Goal: Transaction & Acquisition: Book appointment/travel/reservation

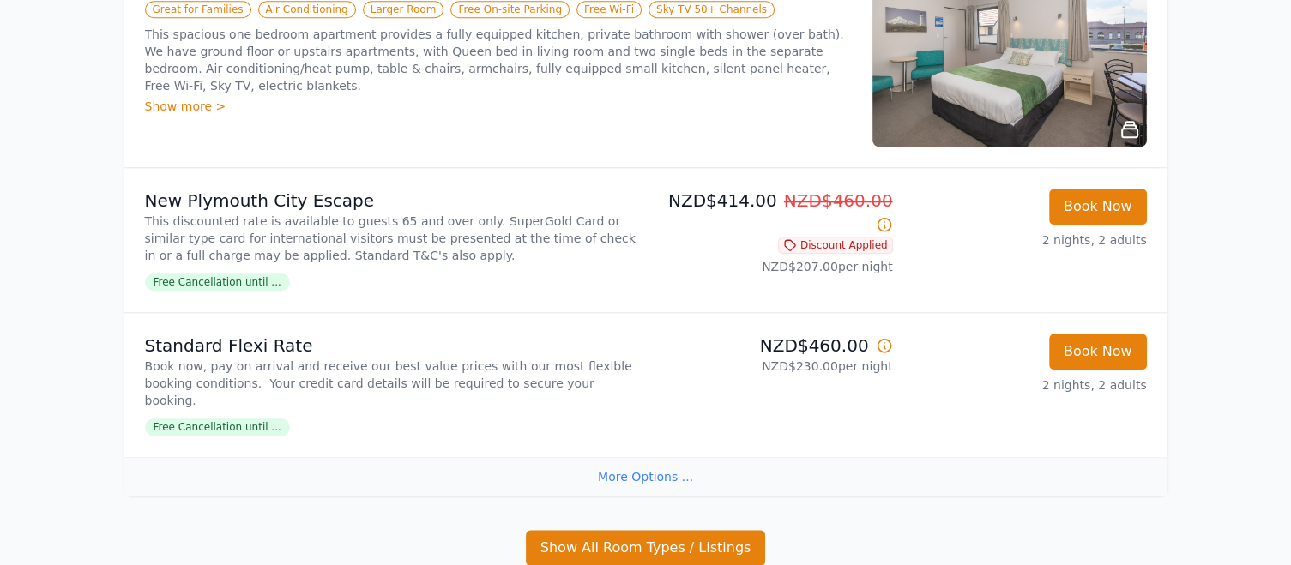
scroll to position [1630, 0]
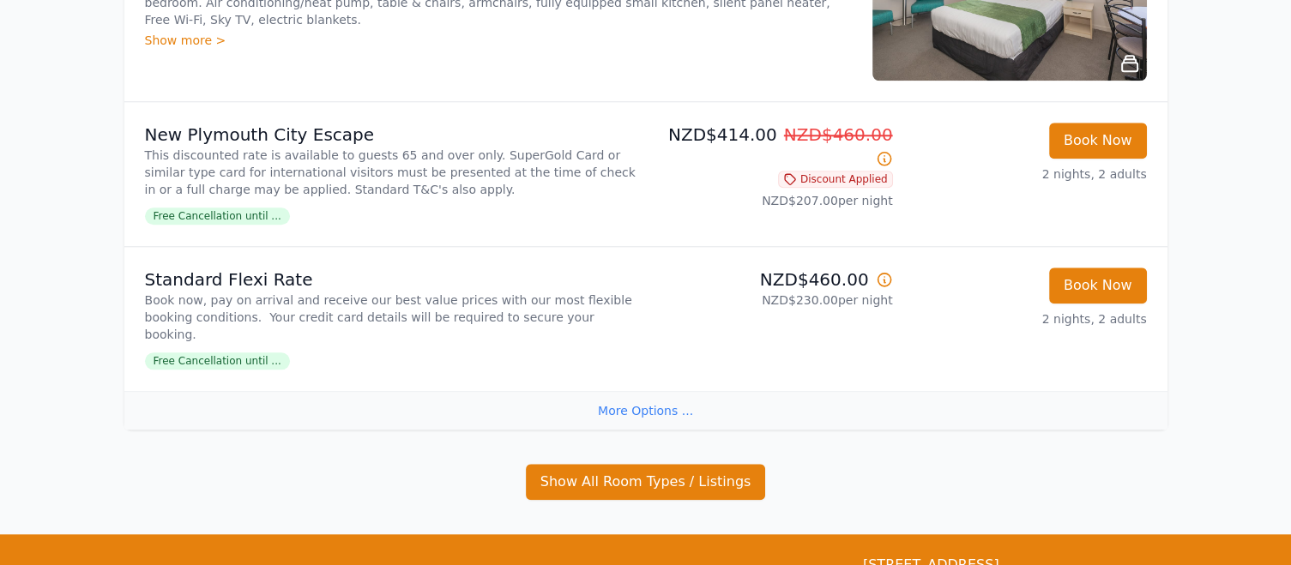
click at [645, 391] on div "More Options ..." at bounding box center [645, 410] width 1043 height 39
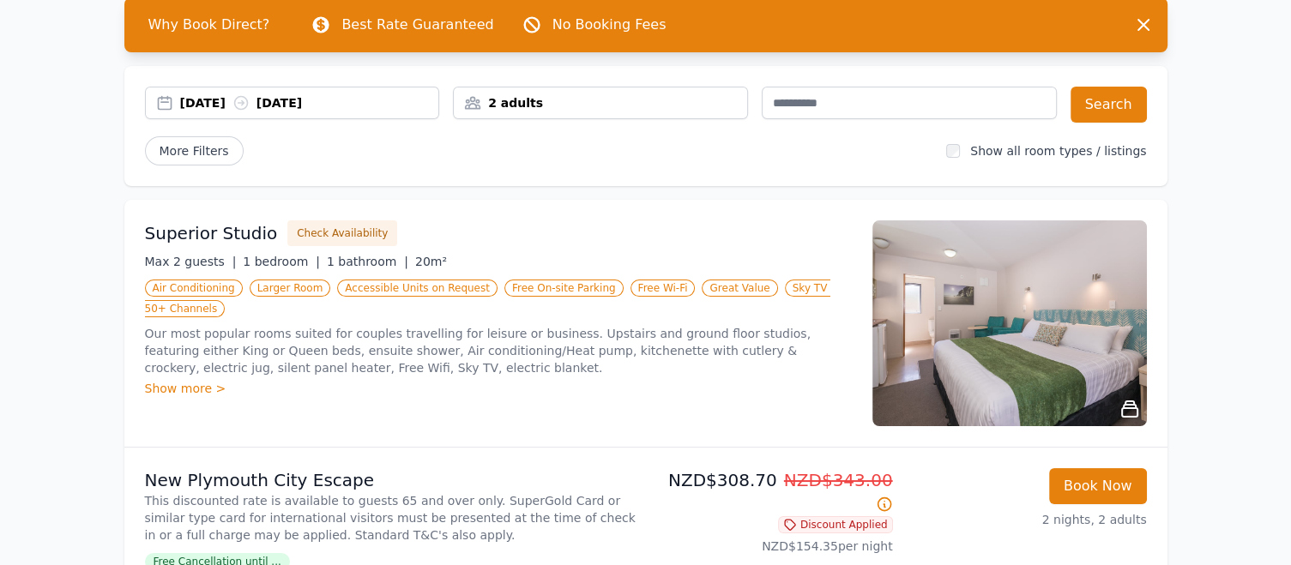
scroll to position [0, 0]
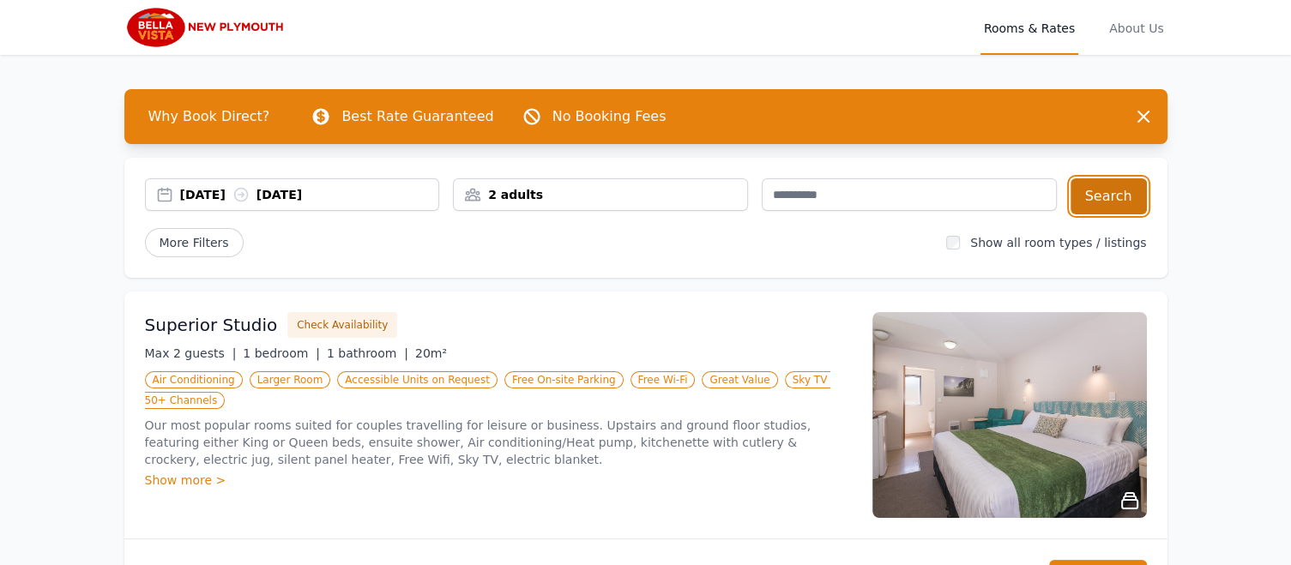
click at [1103, 196] on button "Search" at bounding box center [1108, 196] width 76 height 36
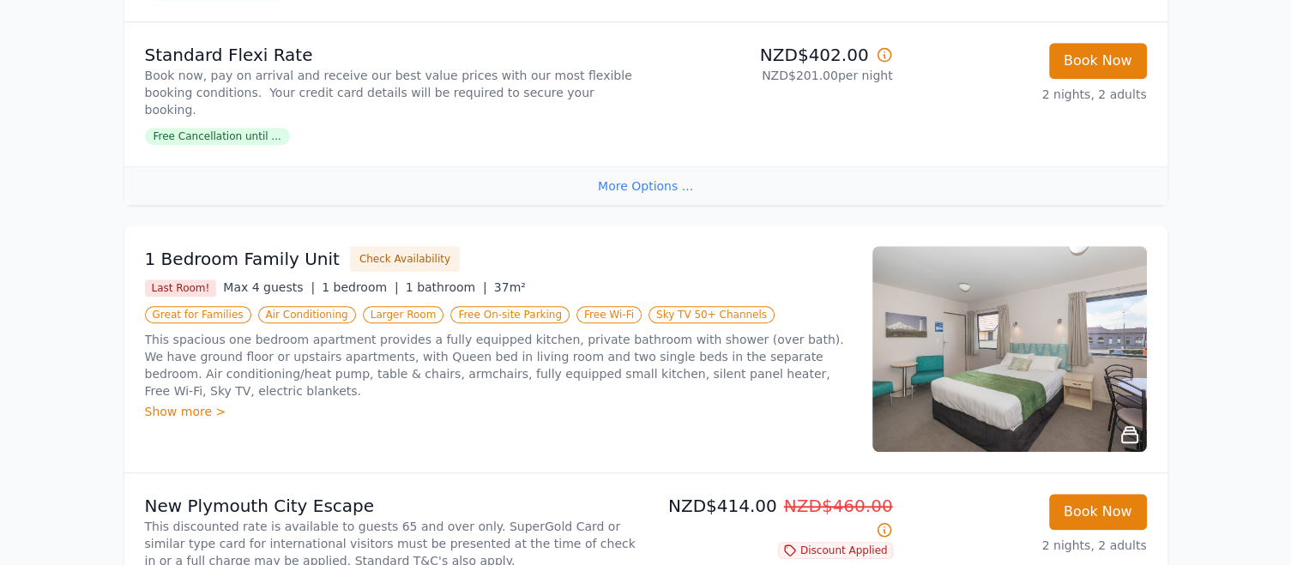
scroll to position [1268, 0]
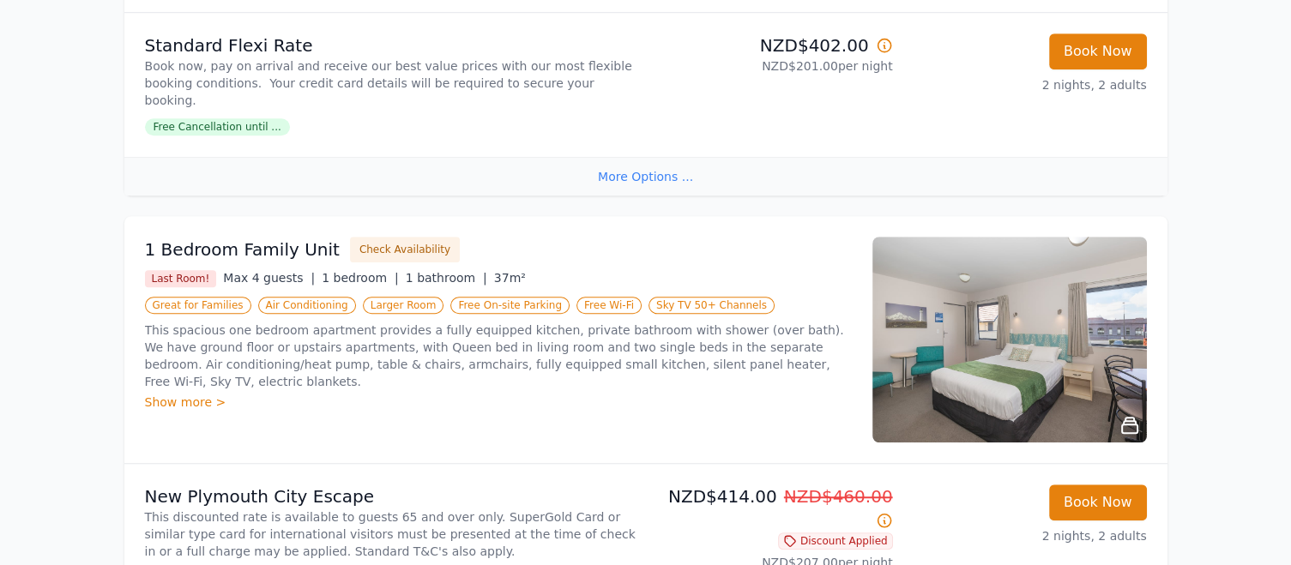
click at [952, 321] on img at bounding box center [1009, 340] width 274 height 206
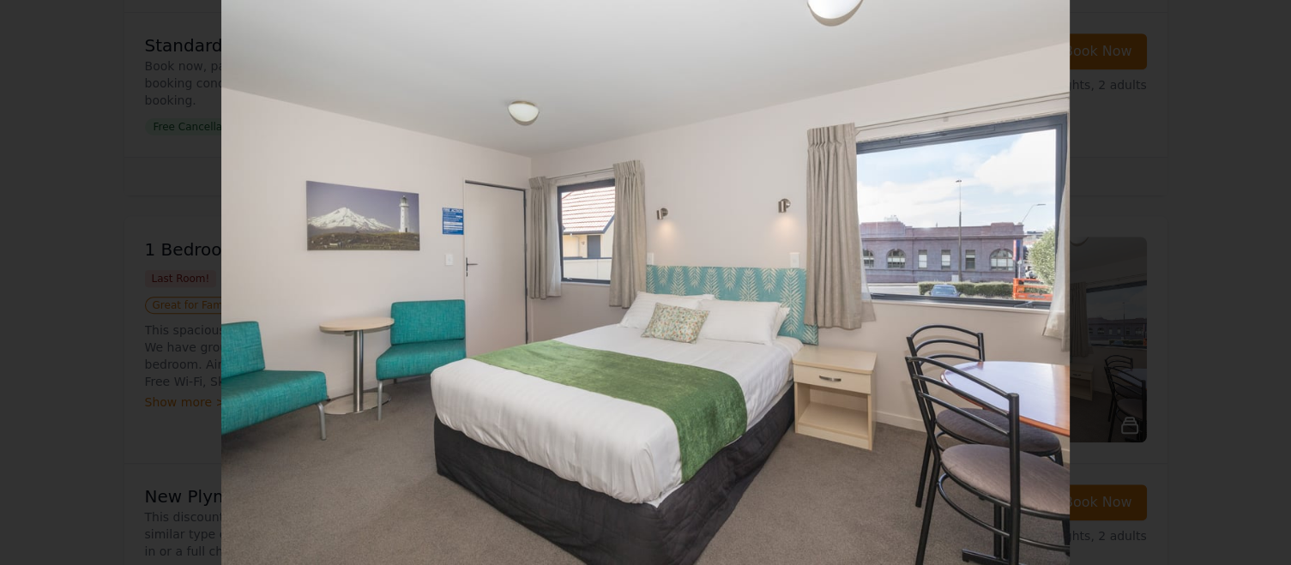
click at [1245, 276] on icon "Show slide 2 of 17" at bounding box center [1252, 282] width 41 height 41
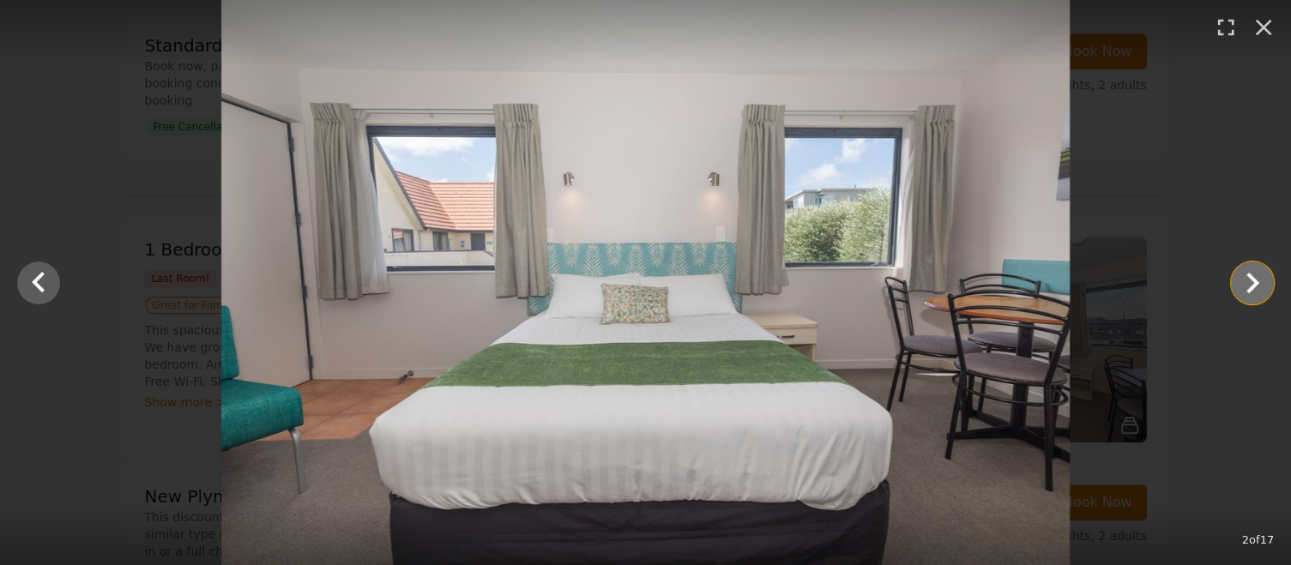
click at [1245, 276] on icon "Show slide 3 of 17" at bounding box center [1252, 282] width 41 height 41
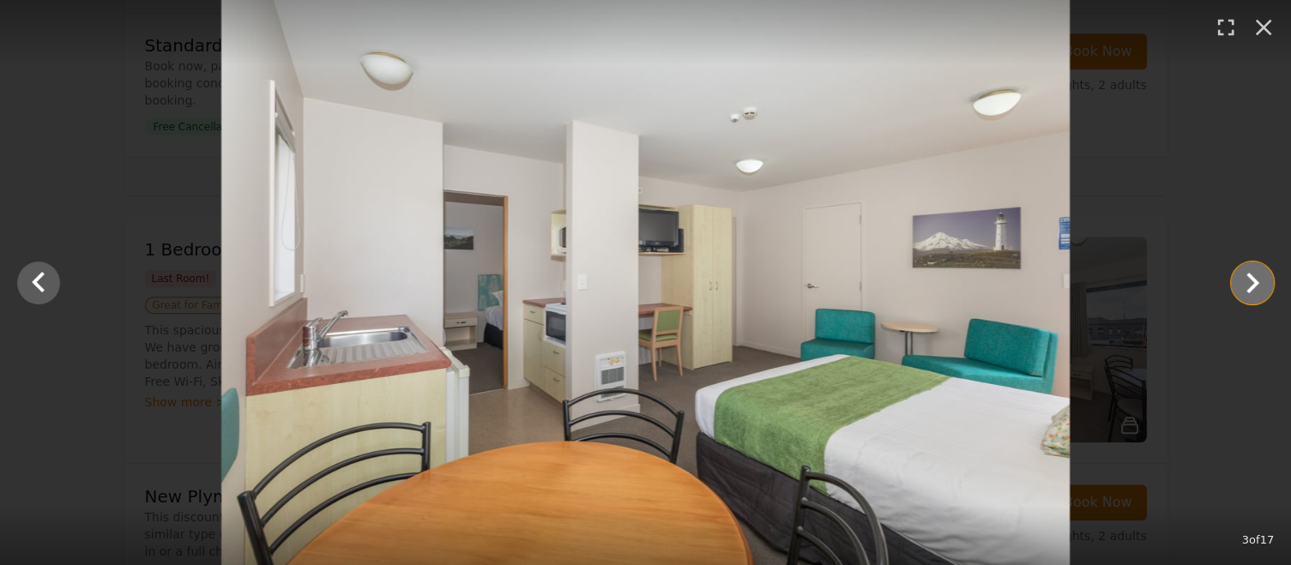
click at [1245, 276] on icon "Show slide 4 of 17" at bounding box center [1252, 282] width 41 height 41
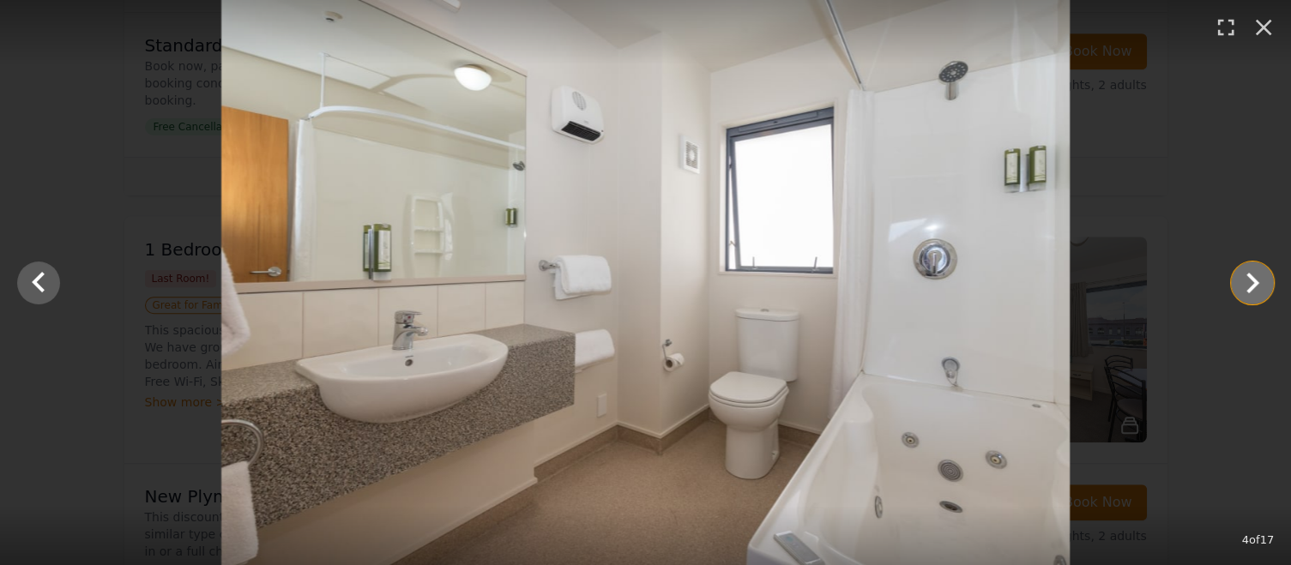
click at [1245, 276] on icon "Show slide 5 of 17" at bounding box center [1252, 282] width 41 height 41
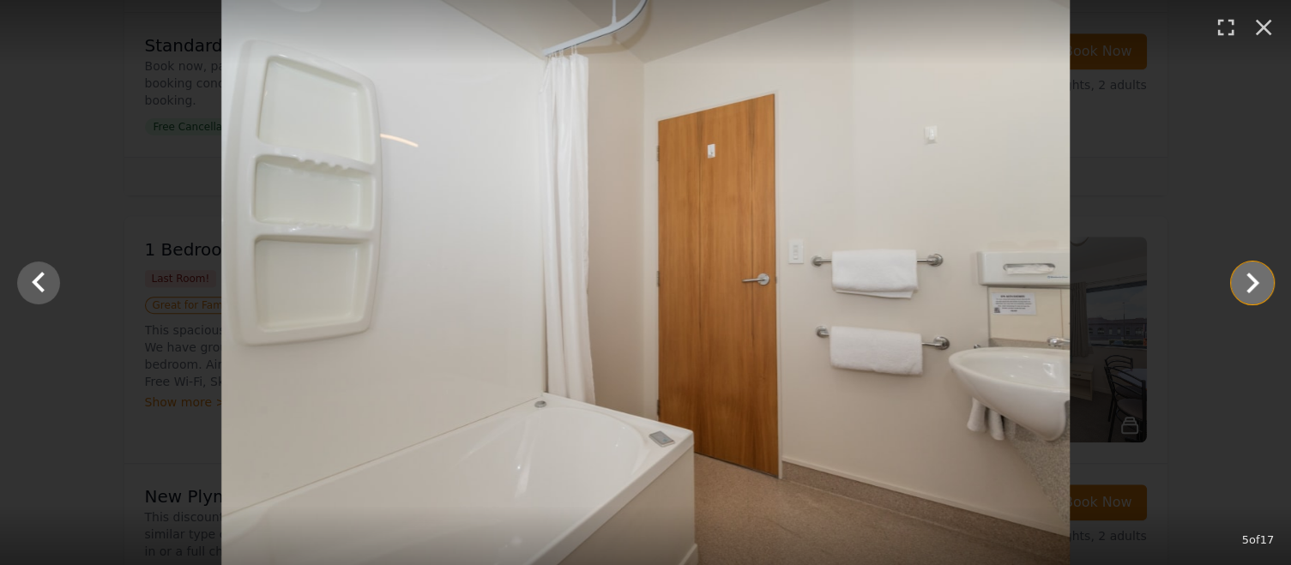
click at [1245, 276] on icon "Show slide 6 of 17" at bounding box center [1252, 282] width 41 height 41
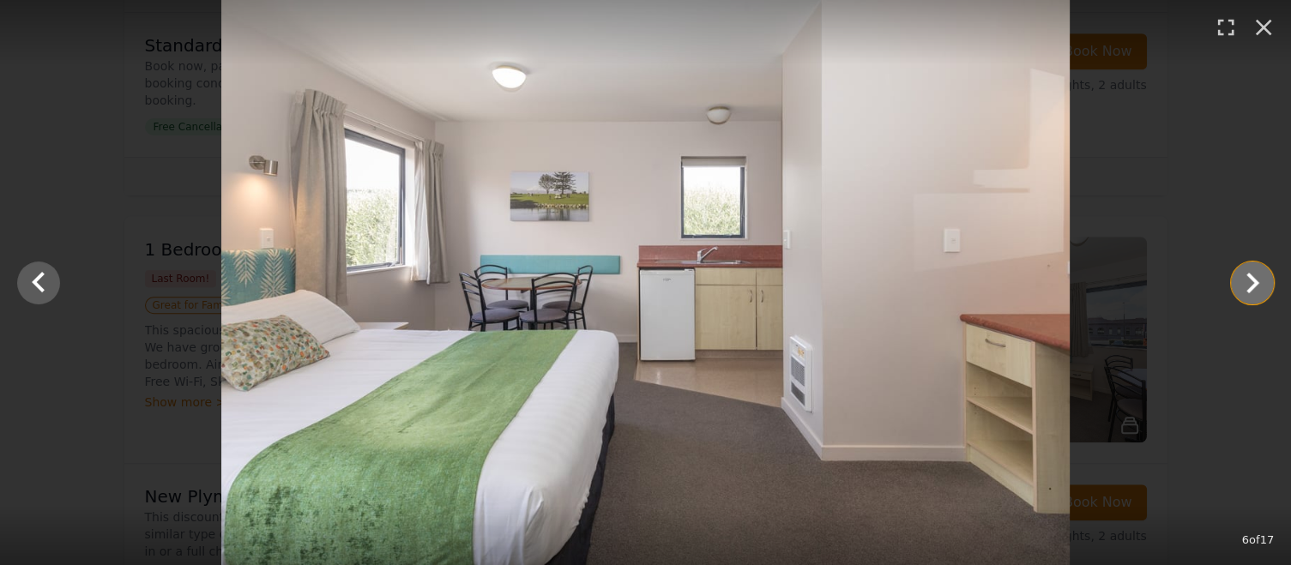
click at [1245, 276] on icon "Show slide 7 of 17" at bounding box center [1252, 282] width 41 height 41
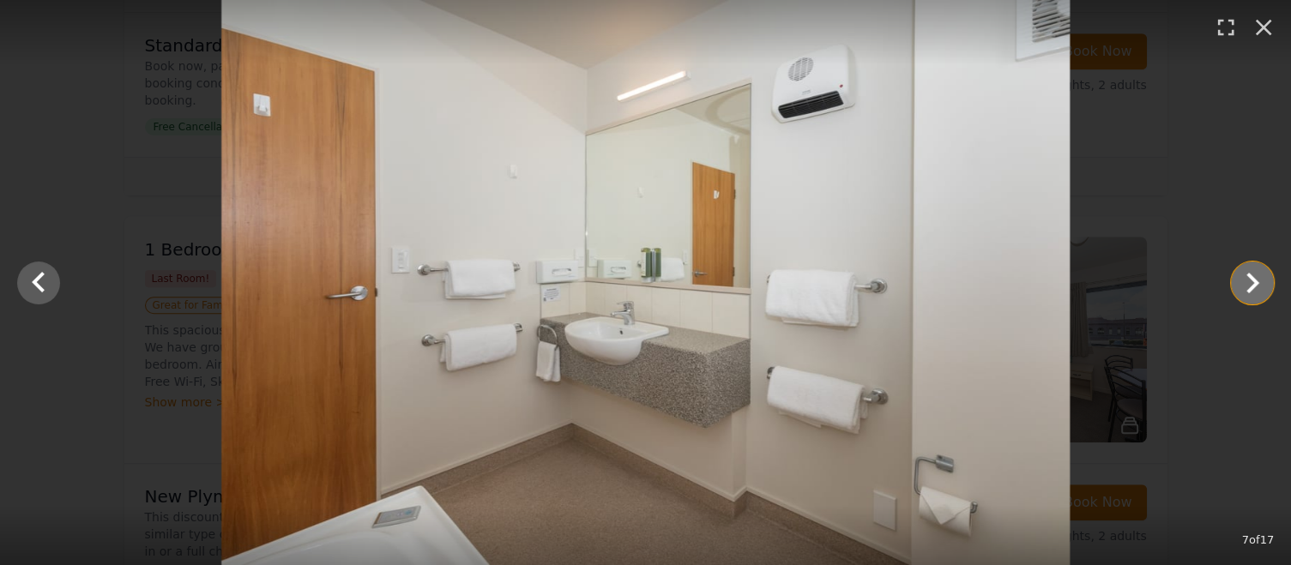
click at [1245, 276] on icon "Show slide 8 of 17" at bounding box center [1252, 282] width 41 height 41
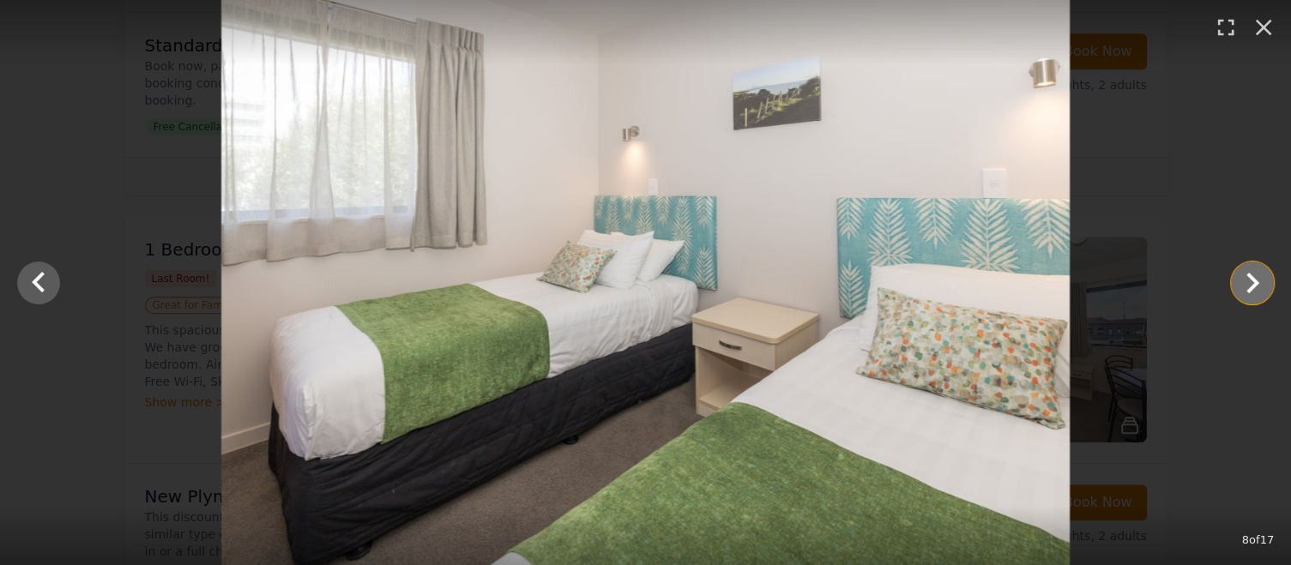
click at [1245, 276] on icon "Show slide 9 of 17" at bounding box center [1252, 282] width 41 height 41
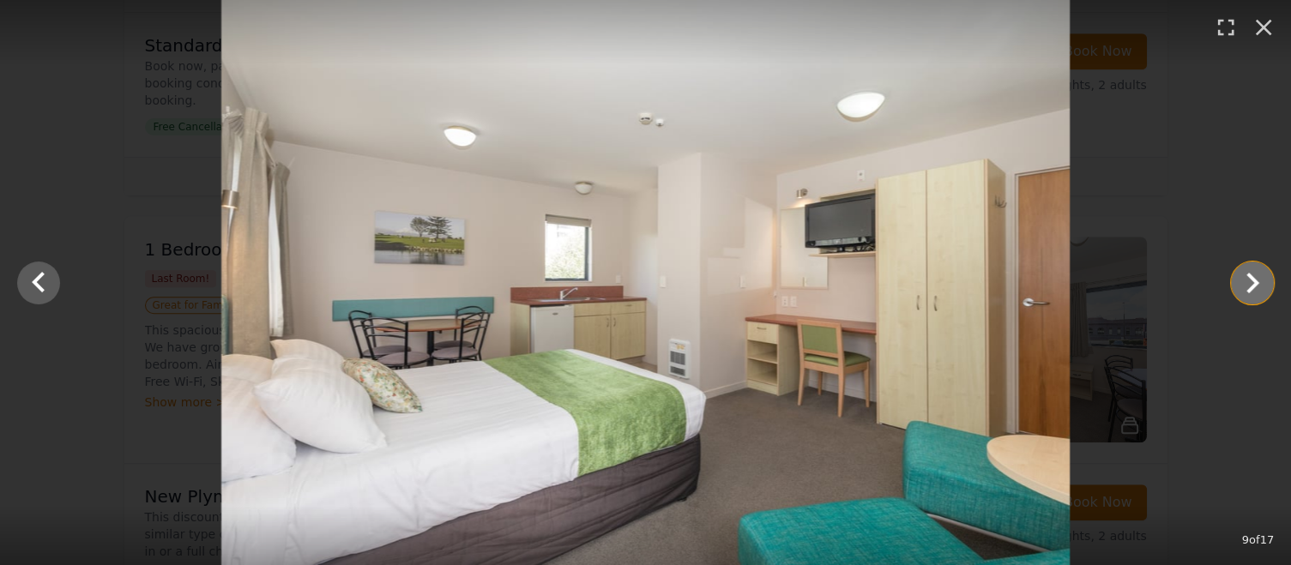
click at [1245, 276] on icon "Show slide 10 of 17" at bounding box center [1252, 282] width 41 height 41
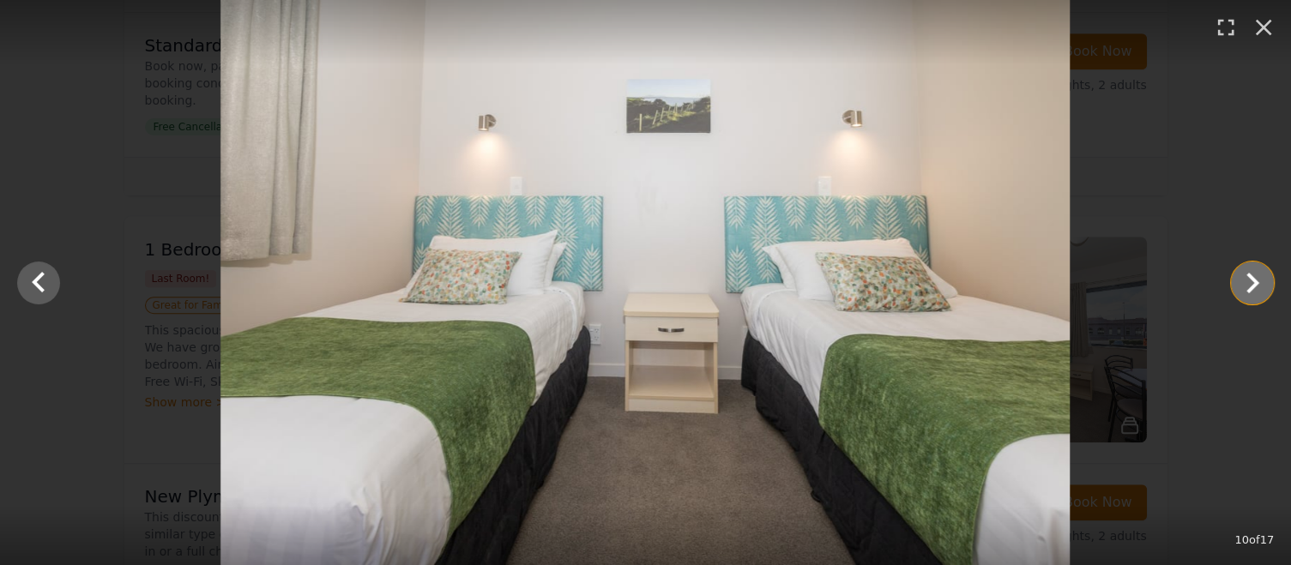
click at [1245, 276] on icon "Show slide 11 of 17" at bounding box center [1252, 282] width 41 height 41
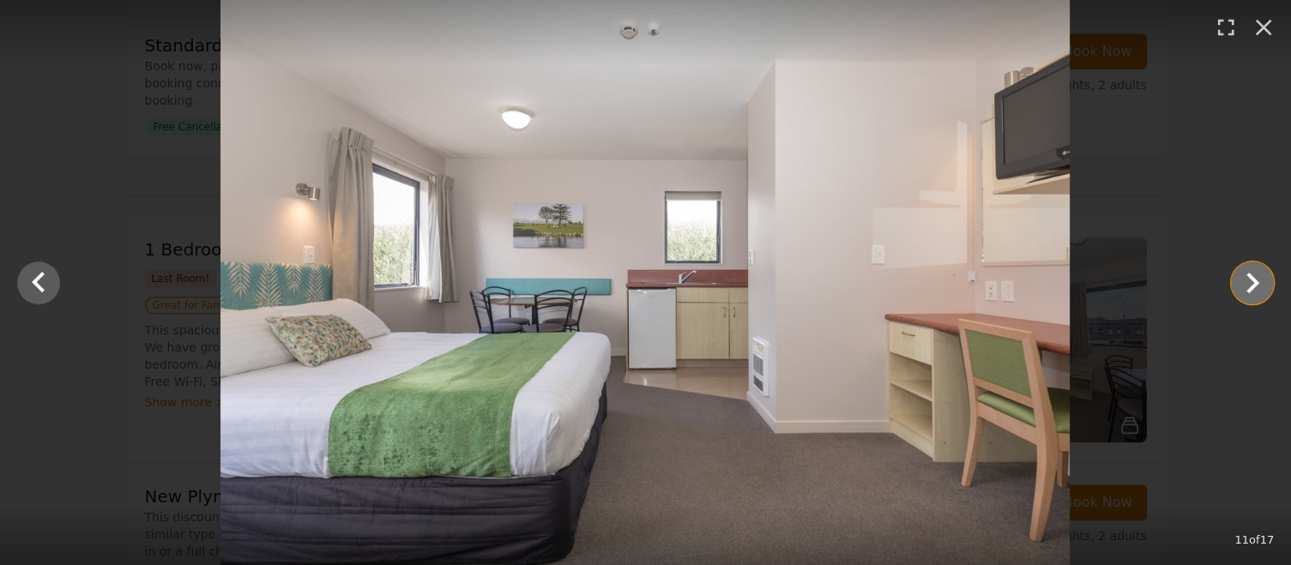
click at [1245, 276] on icon "Show slide 12 of 17" at bounding box center [1252, 282] width 41 height 41
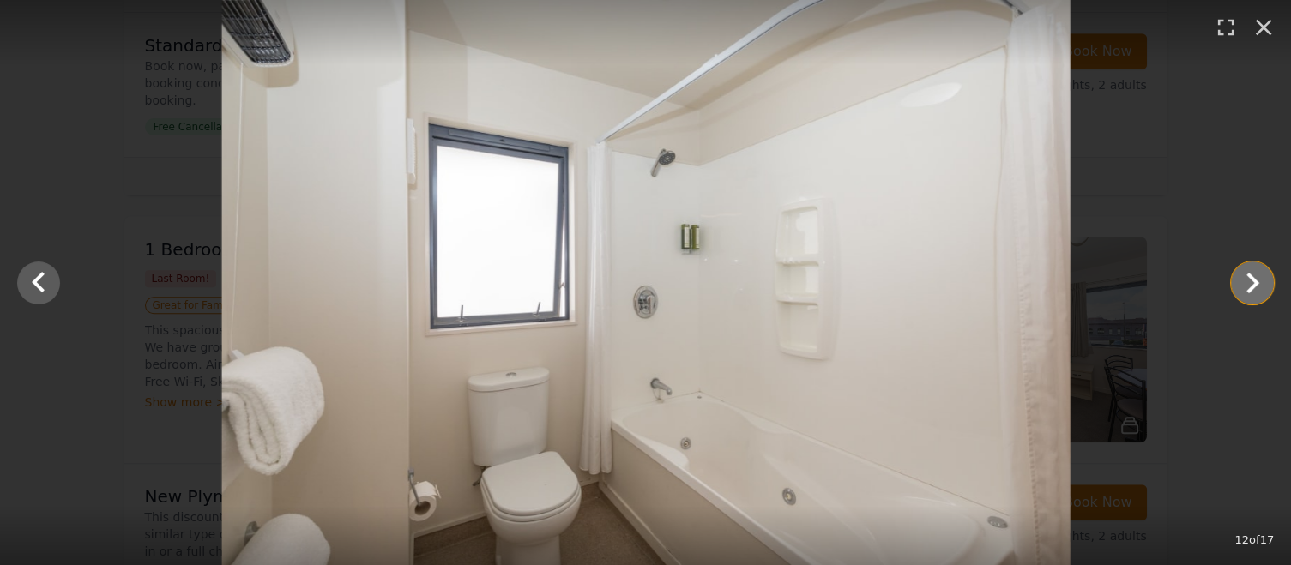
click at [1245, 276] on icon "Show slide 13 of 17" at bounding box center [1252, 282] width 41 height 41
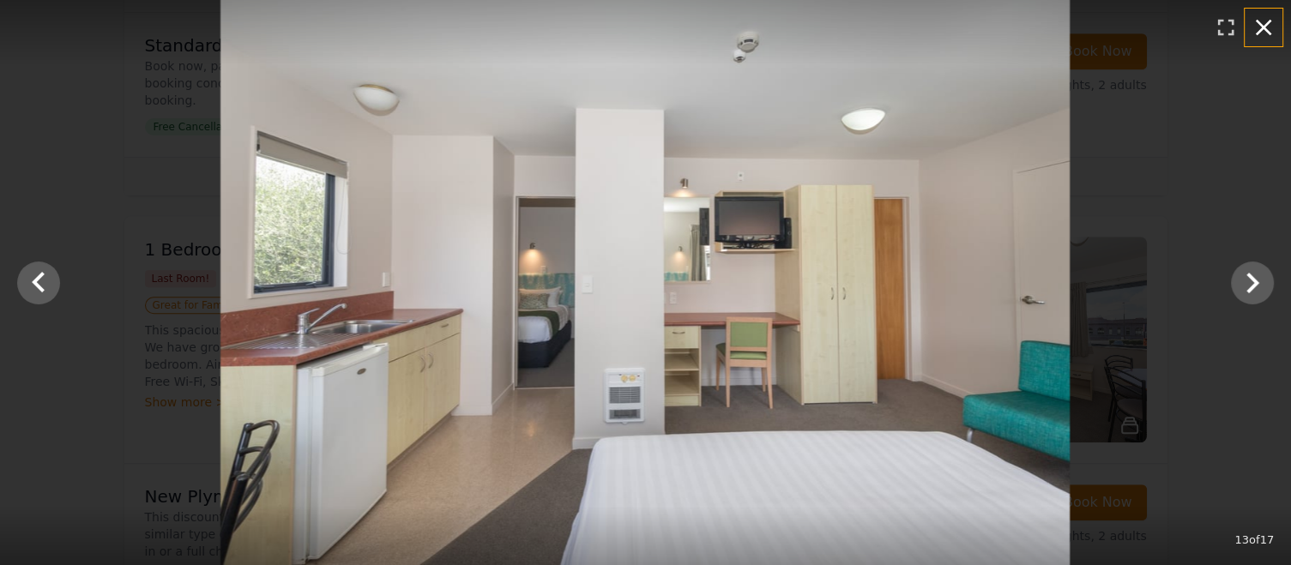
click at [1264, 24] on icon "button" at bounding box center [1263, 27] width 27 height 27
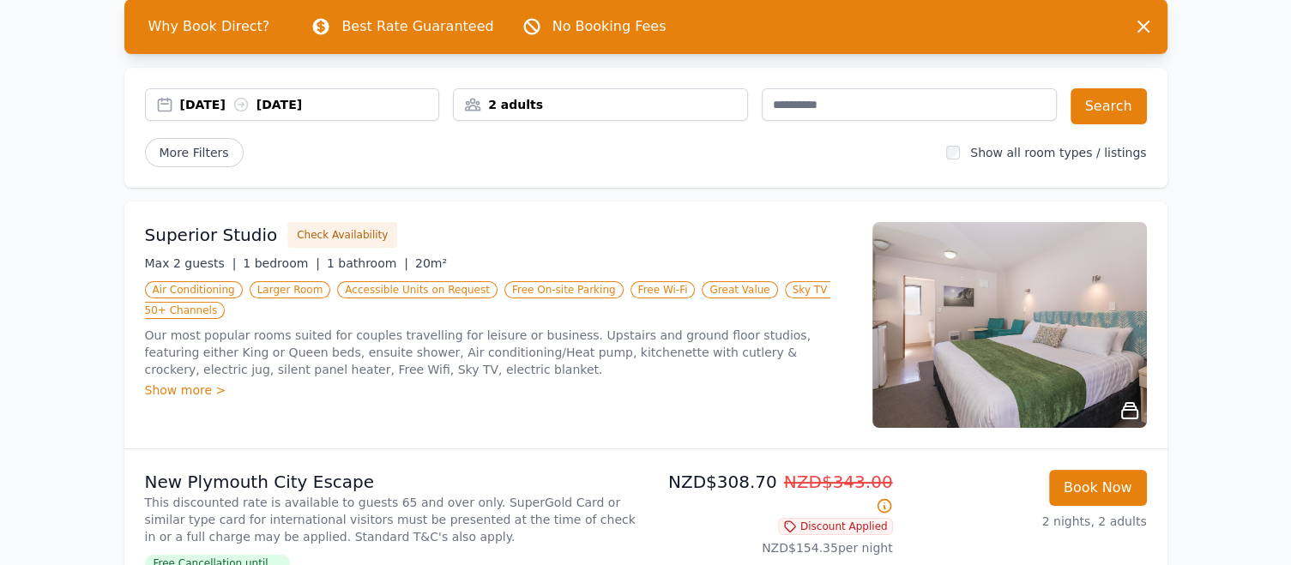
scroll to position [0, 0]
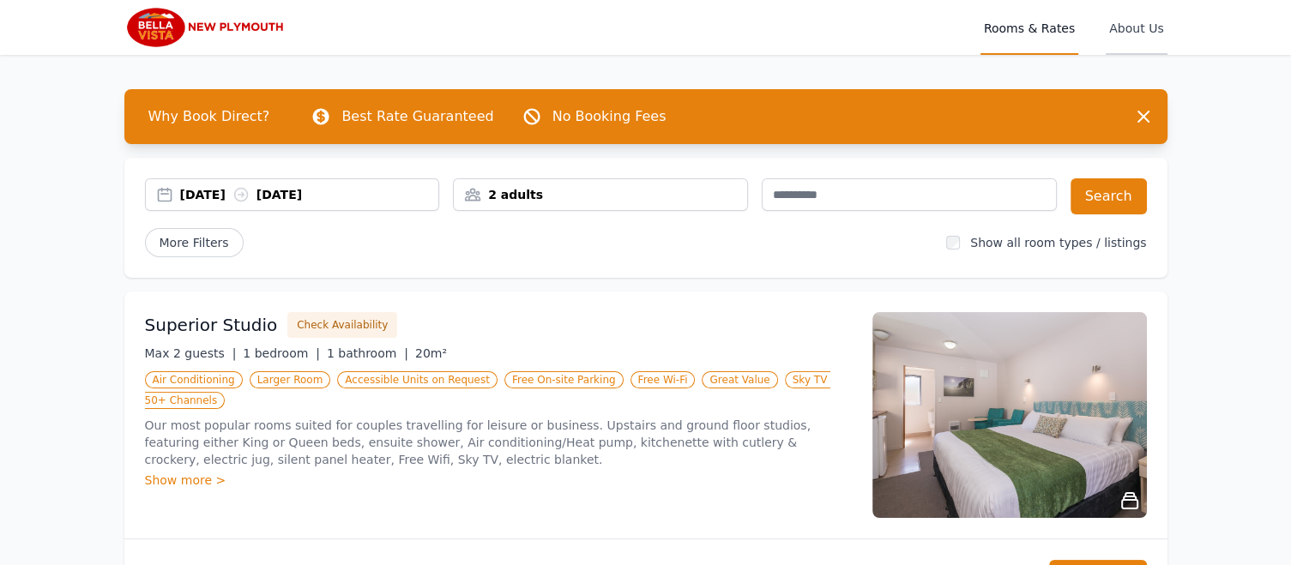
click at [1134, 33] on span "About Us" at bounding box center [1135, 27] width 61 height 55
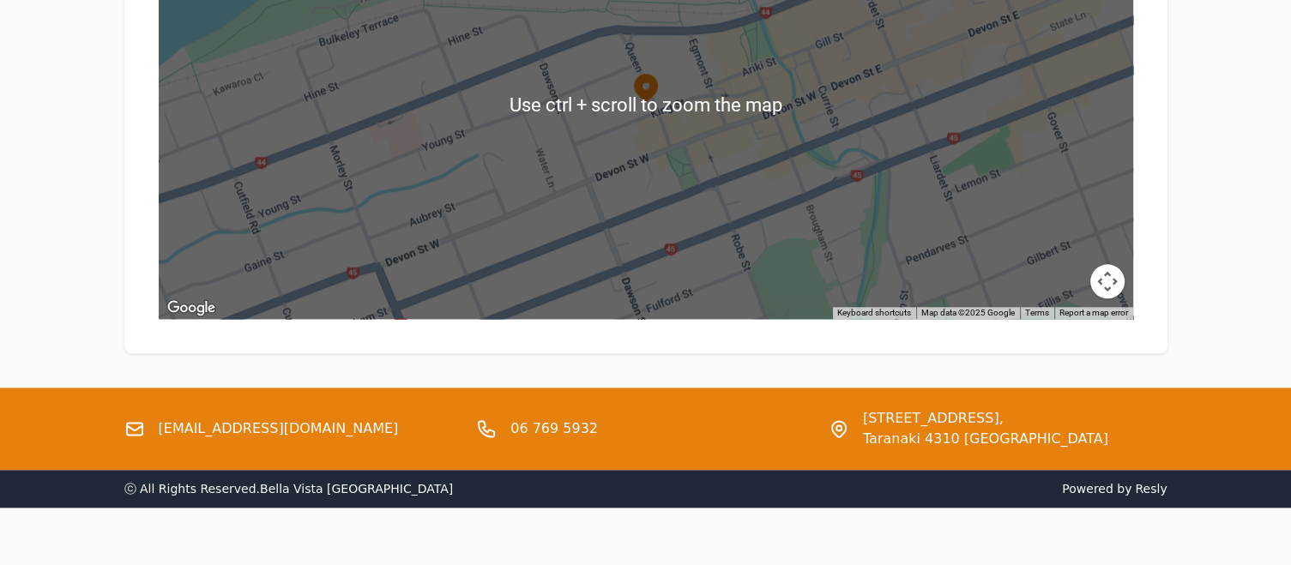
scroll to position [2069, 0]
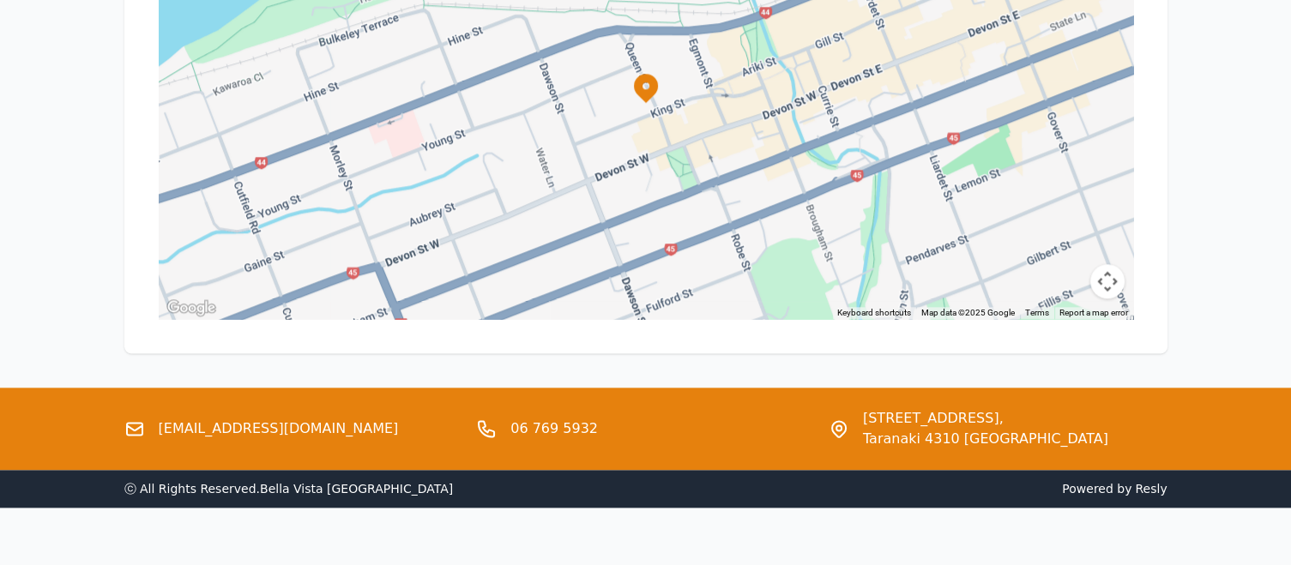
click at [571, 419] on link "06 769 5932" at bounding box center [553, 429] width 87 height 21
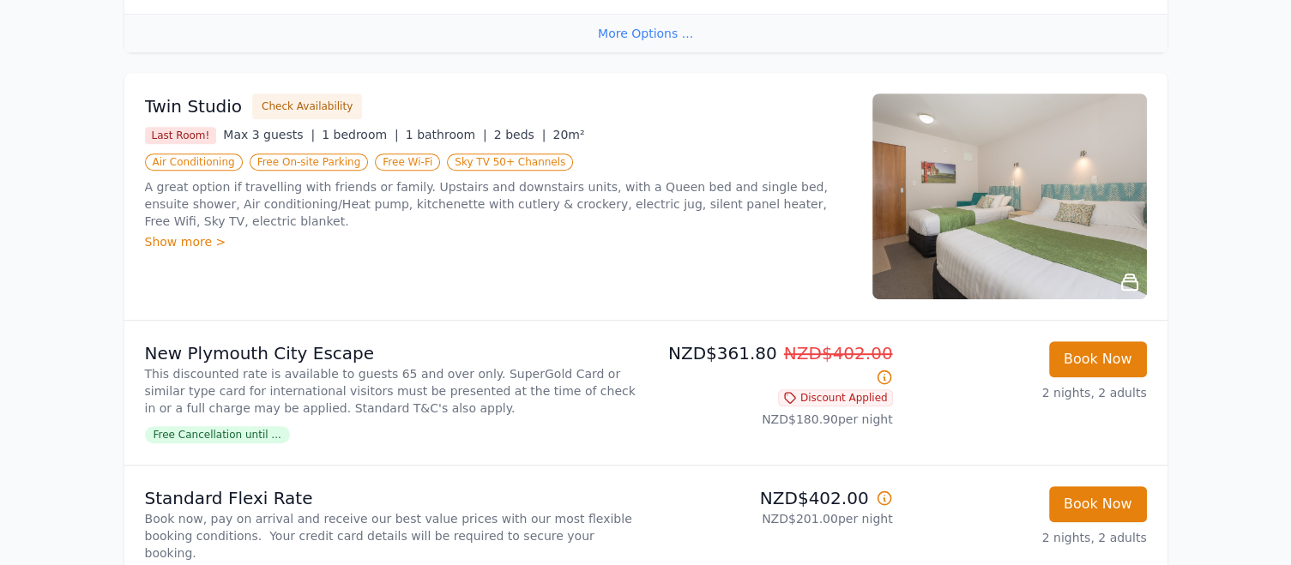
scroll to position [543, 0]
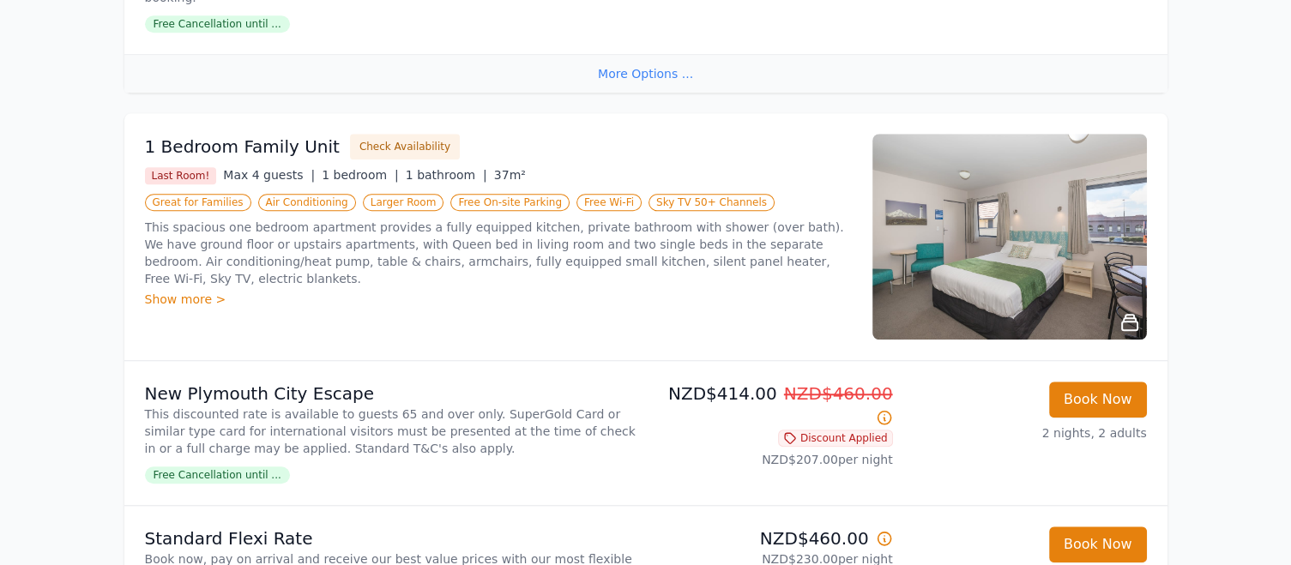
scroll to position [1449, 0]
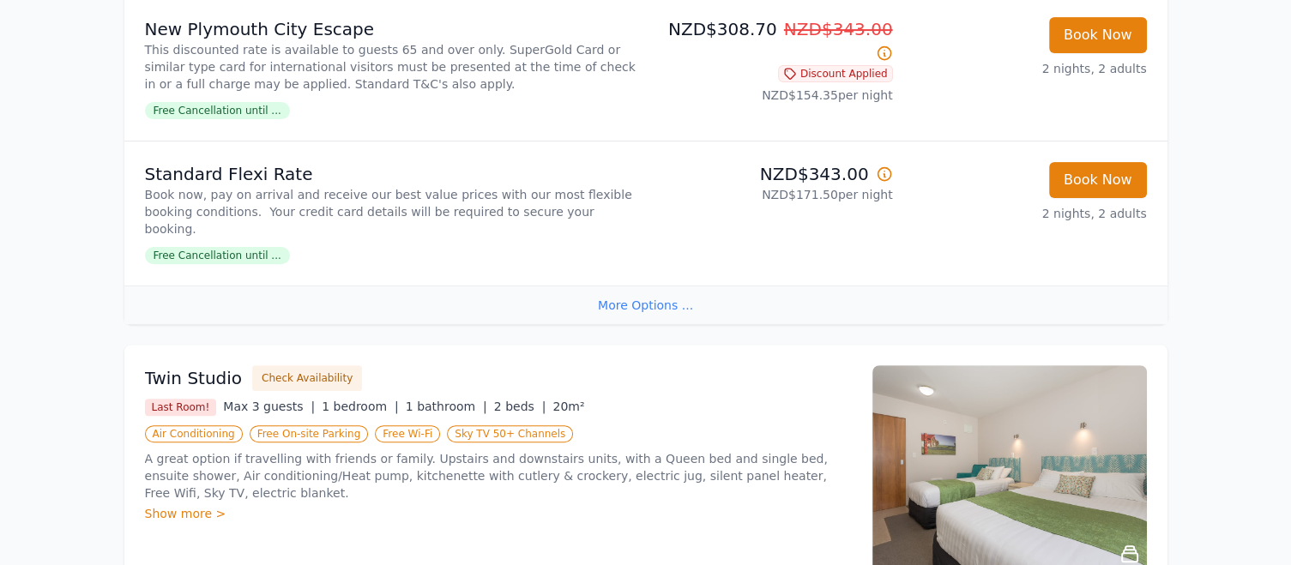
scroll to position [181, 0]
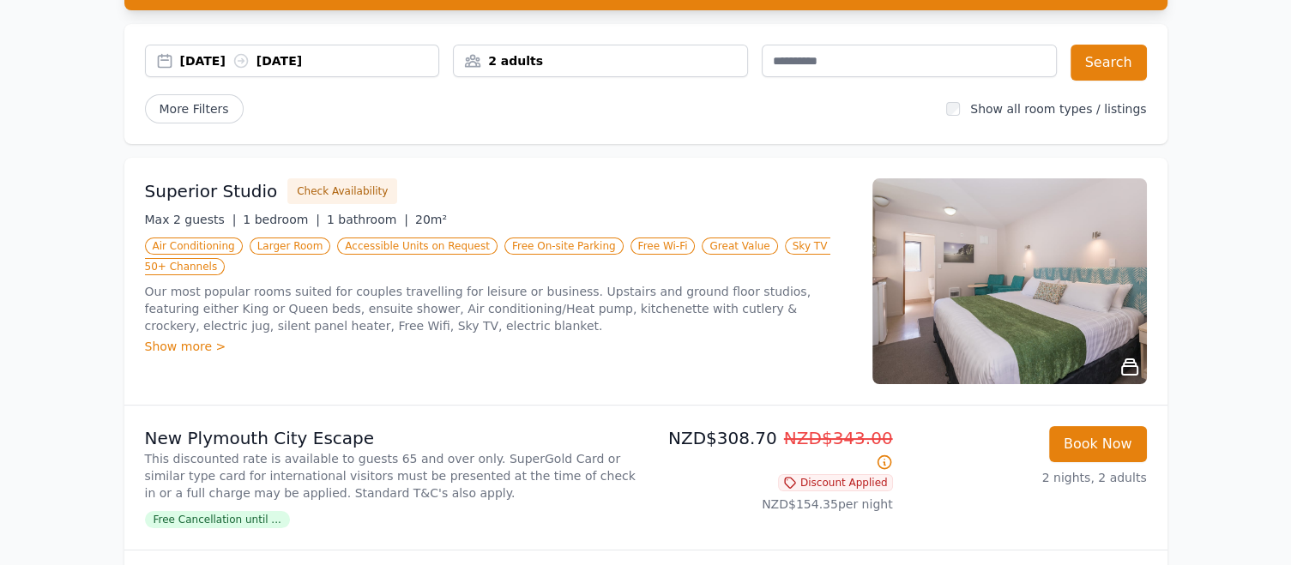
scroll to position [0, 0]
